Goal: Transaction & Acquisition: Purchase product/service

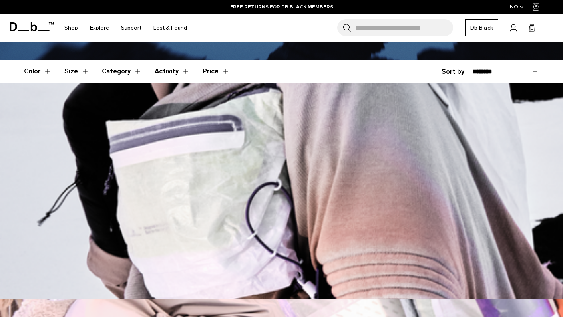
scroll to position [199, 0]
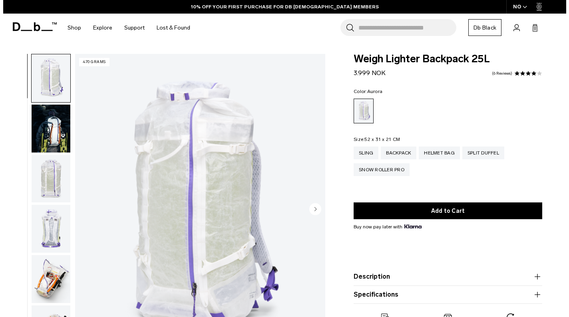
scroll to position [1, 0]
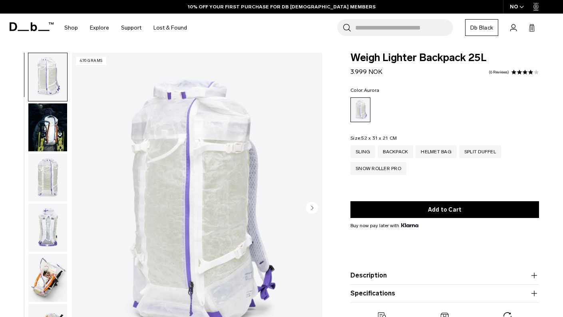
click at [516, 3] on div "NO" at bounding box center [517, 7] width 28 height 14
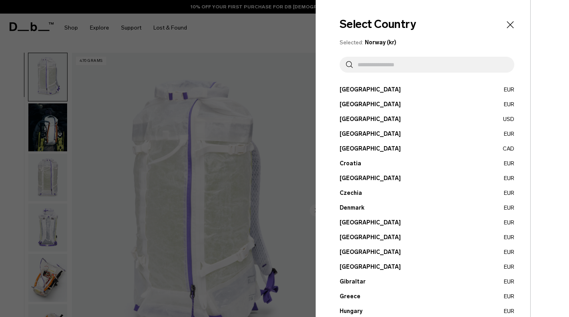
click at [399, 68] on input "text" at bounding box center [430, 65] width 155 height 16
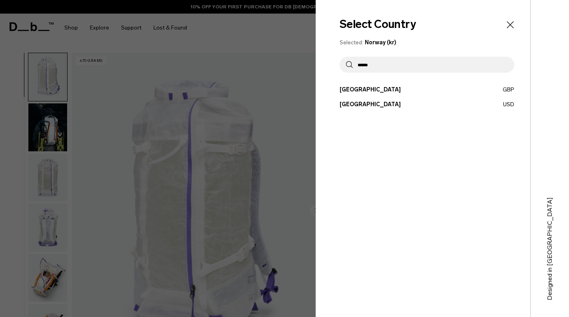
type input "******"
click at [391, 89] on button "United Kingdom GBP" at bounding box center [426, 89] width 175 height 8
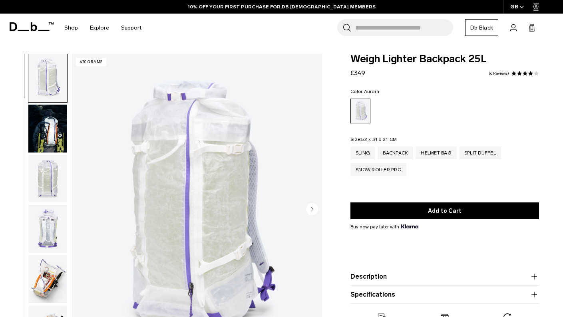
click at [52, 135] on img "button" at bounding box center [47, 129] width 39 height 48
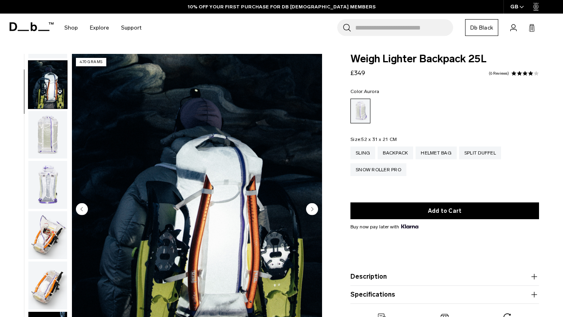
scroll to position [50, 0]
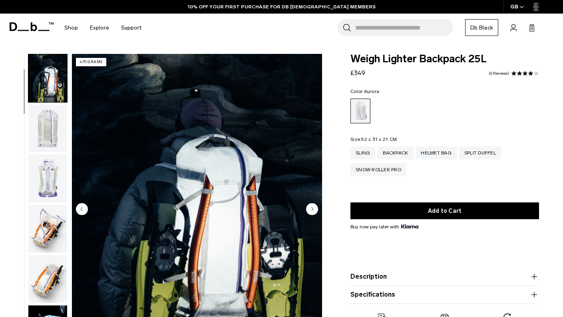
click at [49, 178] on img "button" at bounding box center [47, 179] width 39 height 48
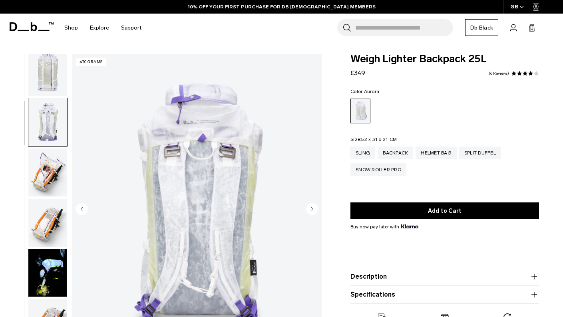
scroll to position [151, 0]
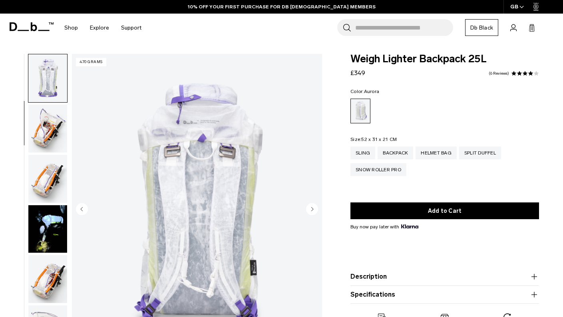
click at [51, 137] on img "button" at bounding box center [47, 129] width 39 height 48
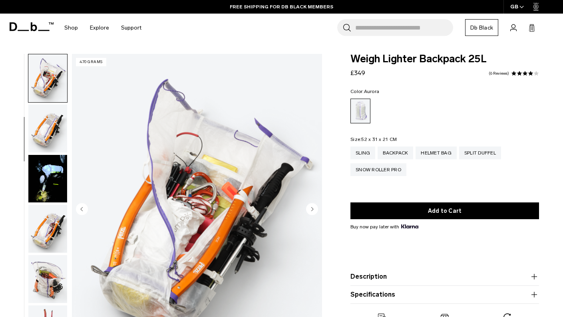
scroll to position [0, 0]
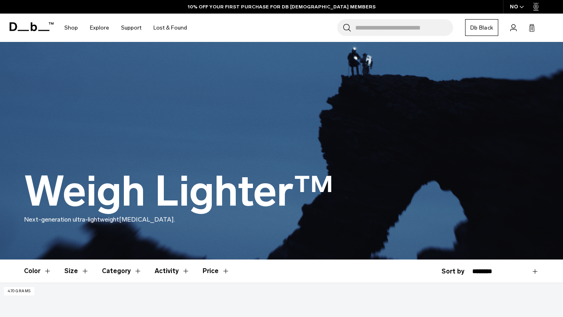
click at [522, 7] on icon "button" at bounding box center [522, 7] width 4 height 2
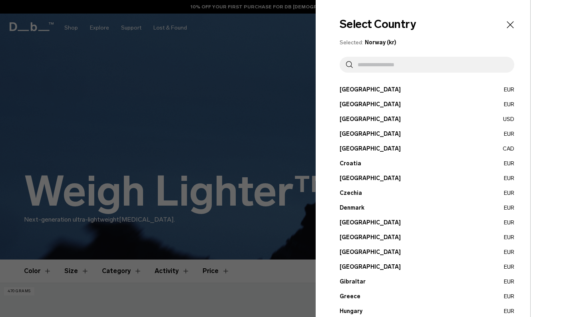
click at [399, 65] on input "text" at bounding box center [430, 65] width 155 height 16
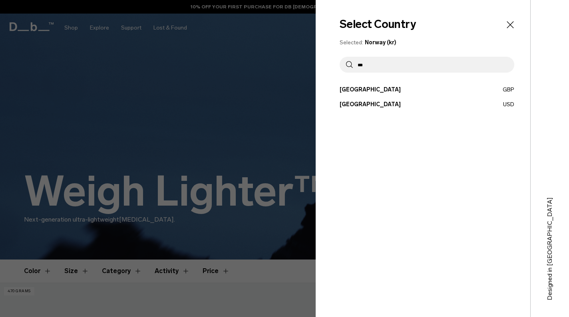
type input "***"
click at [384, 87] on button "United Kingdom GBP" at bounding box center [426, 89] width 175 height 8
